Goal: Task Accomplishment & Management: Manage account settings

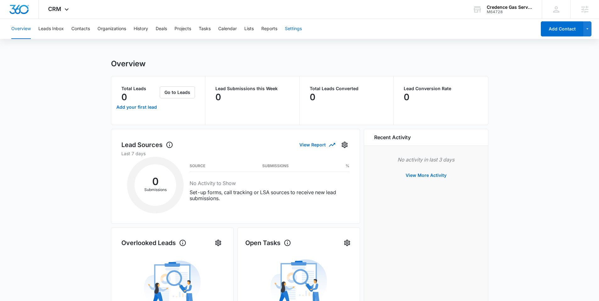
click at [295, 30] on button "Settings" at bounding box center [293, 29] width 17 height 20
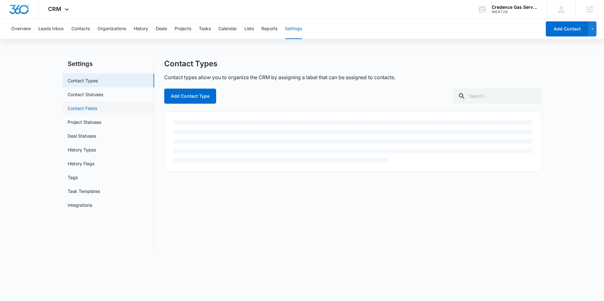
click at [95, 110] on link "Contact Fields" at bounding box center [83, 108] width 30 height 7
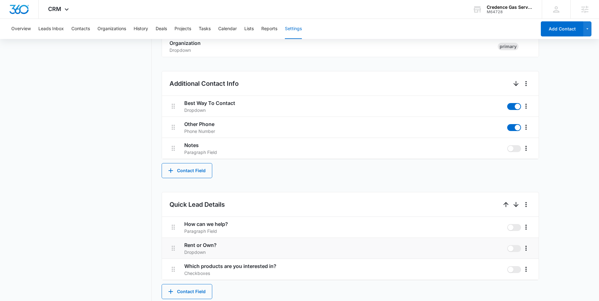
scroll to position [261, 0]
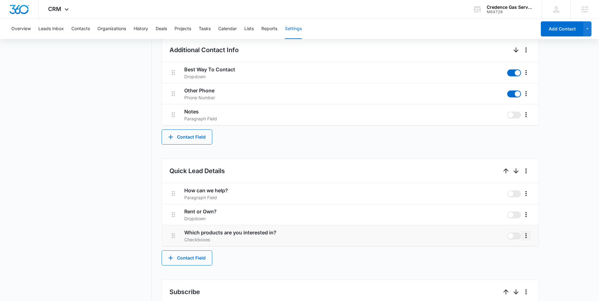
click at [525, 233] on icon "More" at bounding box center [527, 236] width 8 height 8
click at [534, 252] on div "Edit" at bounding box center [535, 253] width 13 height 4
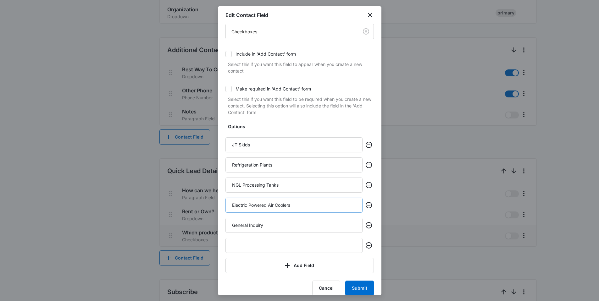
scroll to position [57, 0]
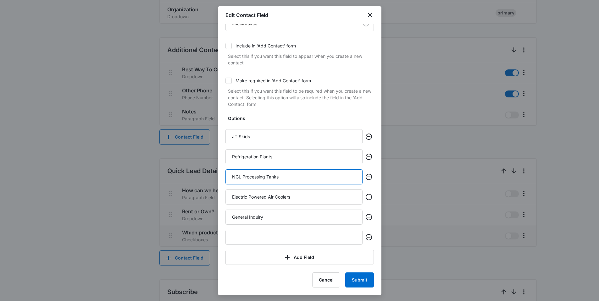
drag, startPoint x: 265, startPoint y: 178, endPoint x: 244, endPoint y: 177, distance: 21.8
click at [244, 177] on input "NGL Processing Tanks" at bounding box center [294, 177] width 137 height 15
type input "NGL Storage Tanks"
click at [356, 281] on button "Submit" at bounding box center [359, 280] width 29 height 15
drag, startPoint x: 268, startPoint y: 178, endPoint x: 221, endPoint y: 177, distance: 47.5
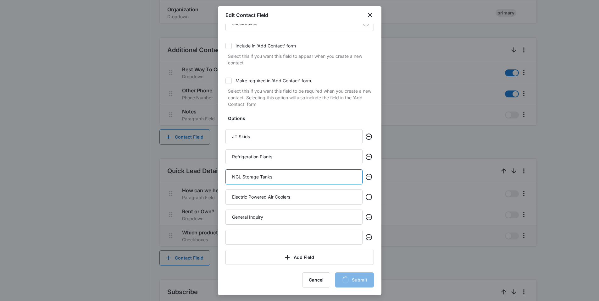
click at [221, 177] on div "Name Which products are you interested in? Select An Option Checkboxes Include …" at bounding box center [300, 159] width 164 height 271
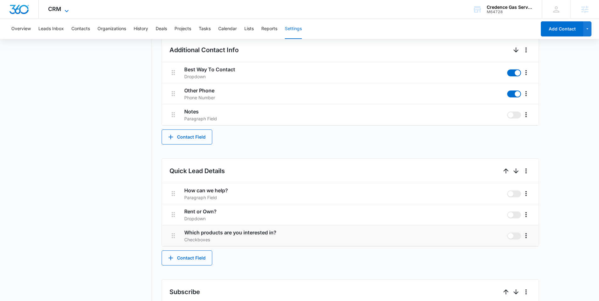
click at [58, 9] on span "CRM" at bounding box center [54, 9] width 13 height 7
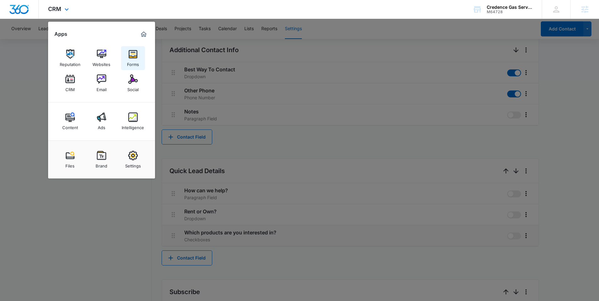
click at [129, 59] on div "Forms" at bounding box center [133, 63] width 12 height 8
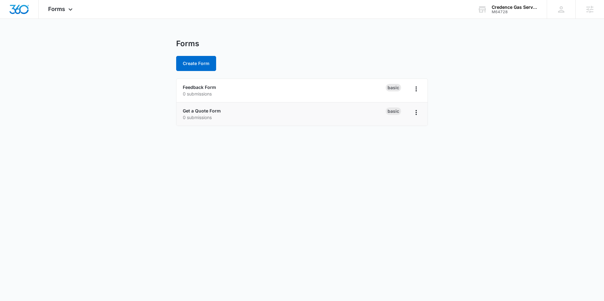
click at [206, 108] on div "Get a Quote Form 0 submissions" at bounding box center [284, 114] width 203 height 13
click at [205, 109] on link "Get a Quote Form" at bounding box center [202, 110] width 38 height 5
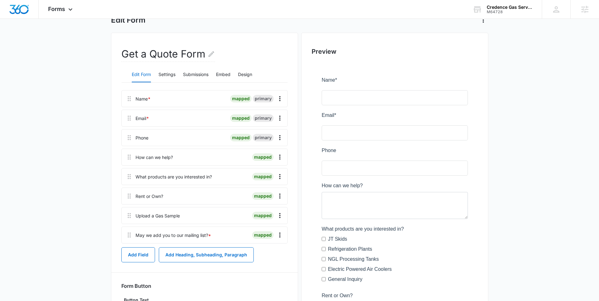
scroll to position [51, 0]
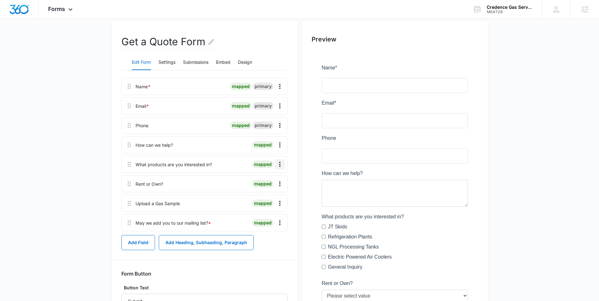
click at [279, 164] on icon "Overflow Menu" at bounding box center [280, 165] width 8 height 8
click at [67, 162] on main "Edit Form Get a Quote Form Edit Form Settings Submissions Embed Design Name * m…" at bounding box center [299, 227] width 599 height 479
click at [280, 165] on icon "Overflow Menu" at bounding box center [280, 165] width 8 height 8
click at [270, 179] on button "Edit" at bounding box center [267, 181] width 36 height 9
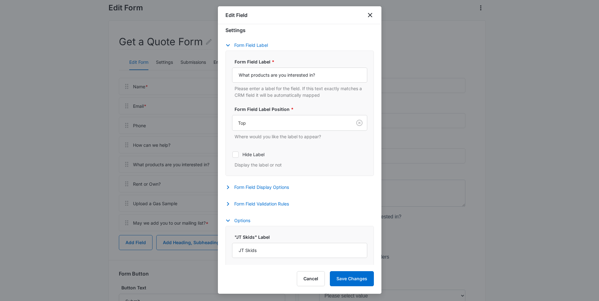
select select "363"
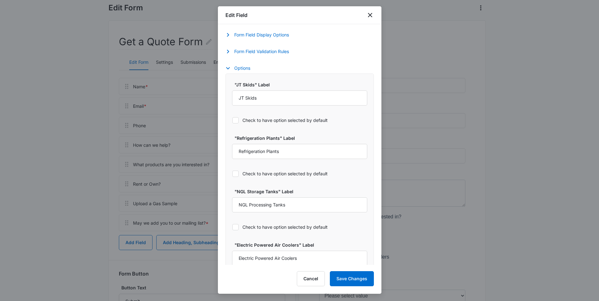
scroll to position [341, 0]
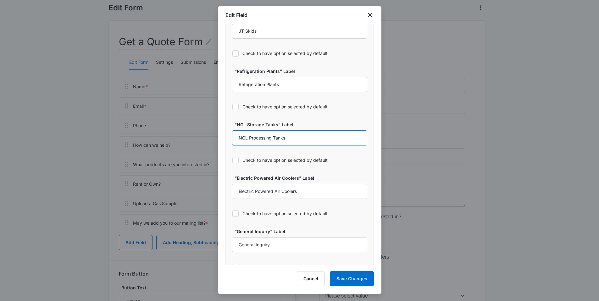
drag, startPoint x: 272, startPoint y: 139, endPoint x: 250, endPoint y: 149, distance: 25.2
click at [250, 137] on input "NGL Processing Tanks" at bounding box center [299, 138] width 135 height 15
type input "NGL Storage Tanks"
click at [361, 281] on button "Save Changes" at bounding box center [352, 279] width 44 height 15
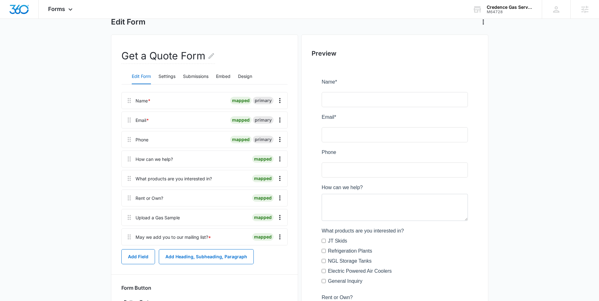
scroll to position [0, 0]
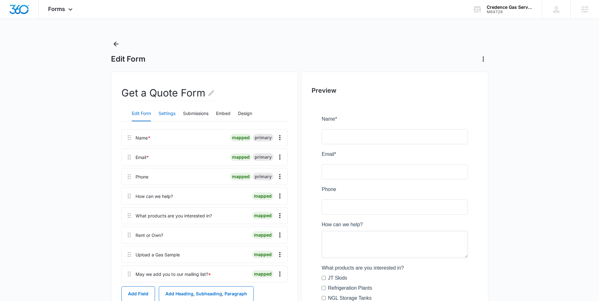
click at [165, 116] on button "Settings" at bounding box center [167, 113] width 17 height 15
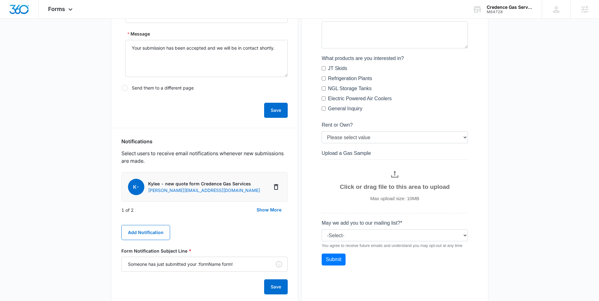
scroll to position [221, 0]
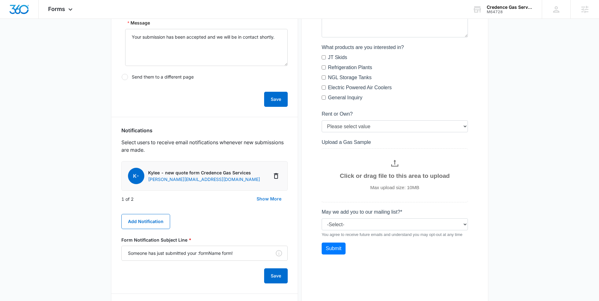
click at [271, 200] on button "Show More" at bounding box center [268, 199] width 37 height 15
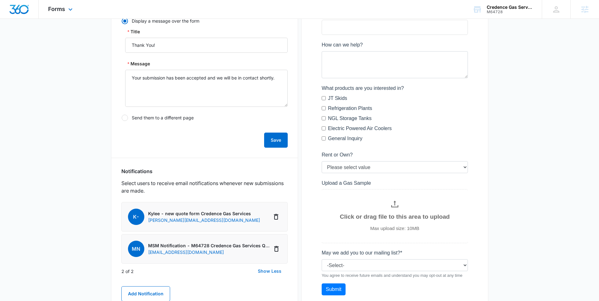
scroll to position [179, 0]
click at [16, 7] on img "Dashboard" at bounding box center [19, 9] width 20 height 9
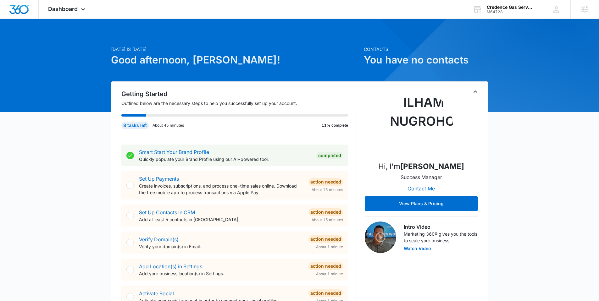
scroll to position [1, 0]
click at [69, 11] on span "Dashboard" at bounding box center [63, 9] width 30 height 7
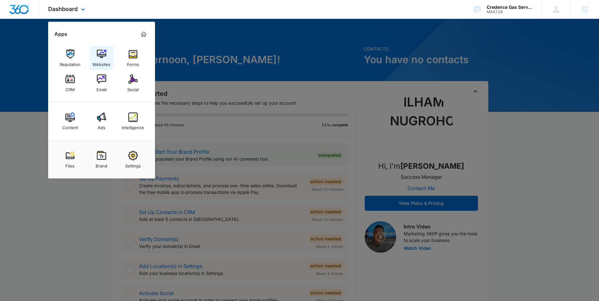
click at [104, 54] on img at bounding box center [101, 53] width 9 height 9
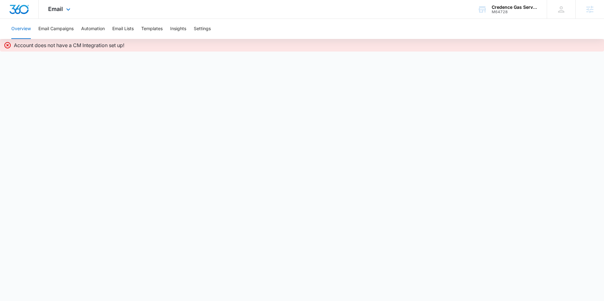
click at [18, 8] on img "Dashboard" at bounding box center [19, 9] width 20 height 9
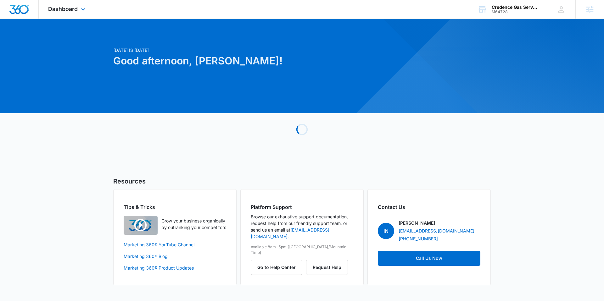
click at [64, 5] on div "Dashboard Apps Reputation Websites Forms CRM Email Social Content Ads Intellige…" at bounding box center [68, 9] width 58 height 19
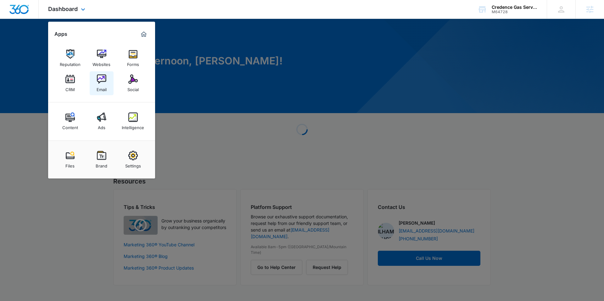
click at [104, 76] on img at bounding box center [101, 79] width 9 height 9
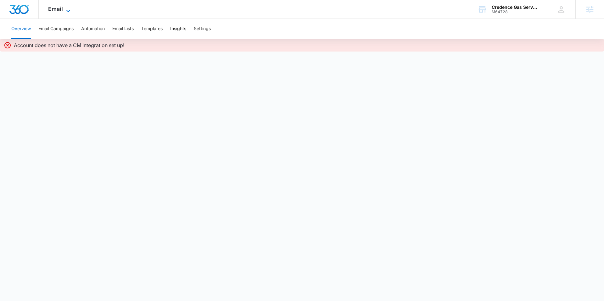
click at [59, 9] on span "Email" at bounding box center [55, 9] width 15 height 7
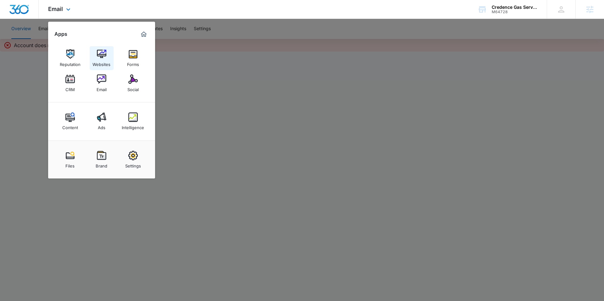
click at [102, 55] on img at bounding box center [101, 53] width 9 height 9
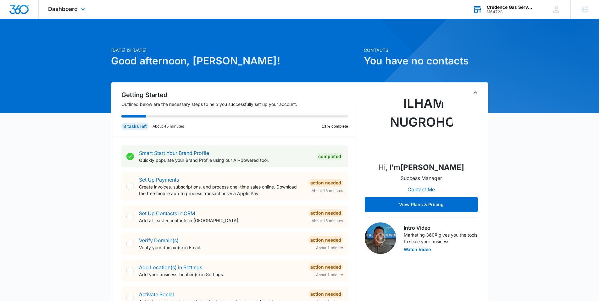
click at [497, 7] on div "Credence Gas Services" at bounding box center [510, 7] width 46 height 5
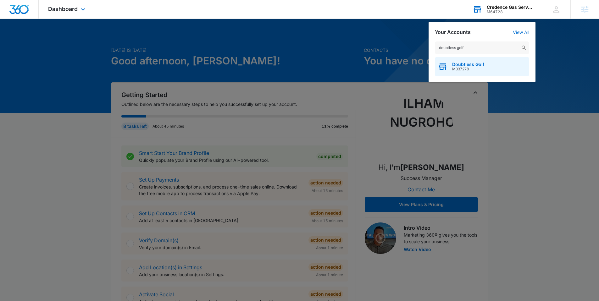
type input "doubtless golf"
click at [453, 69] on span "M337278" at bounding box center [468, 69] width 32 height 4
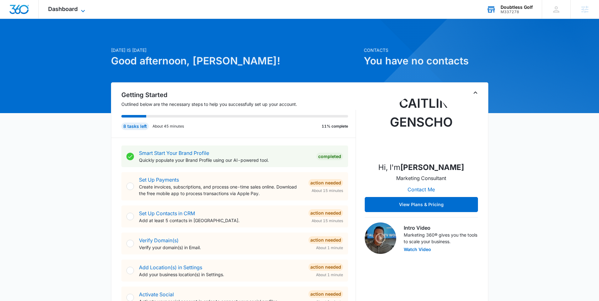
click at [80, 12] on icon at bounding box center [83, 11] width 8 height 8
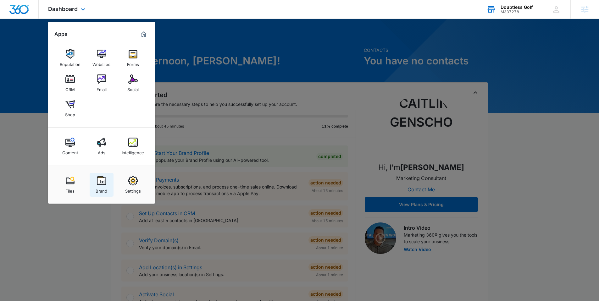
click at [102, 182] on img at bounding box center [101, 180] width 9 height 9
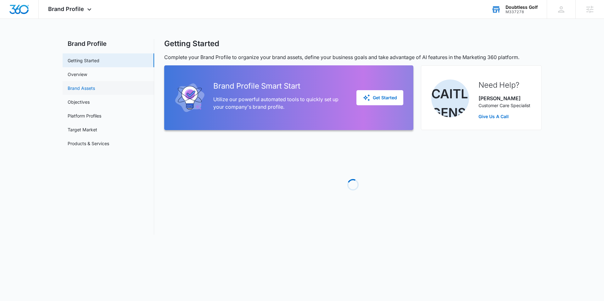
click at [88, 86] on link "Brand Assets" at bounding box center [81, 88] width 27 height 7
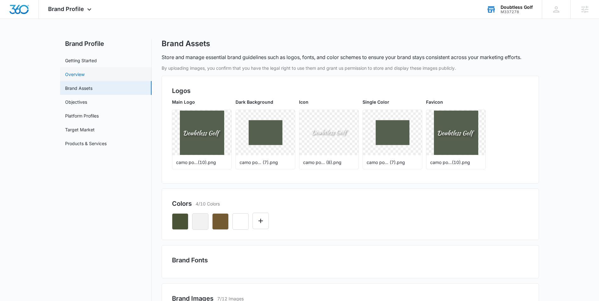
click at [85, 77] on link "Overview" at bounding box center [75, 74] width 20 height 7
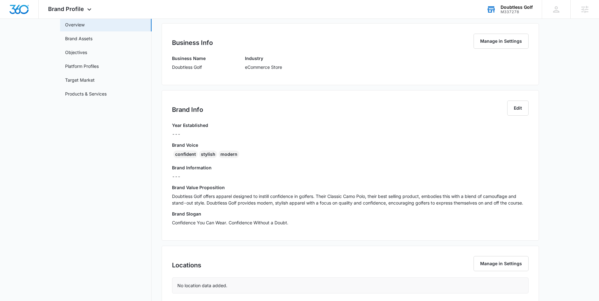
scroll to position [53, 0]
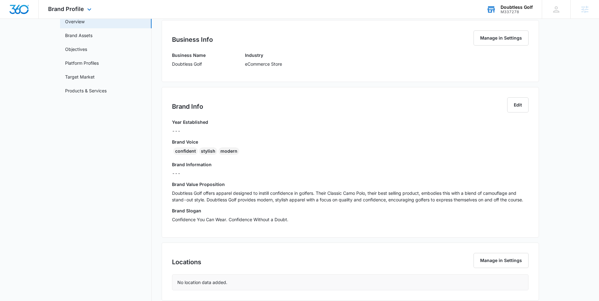
click at [23, 8] on img "Dashboard" at bounding box center [19, 9] width 20 height 9
